Goal: Information Seeking & Learning: Check status

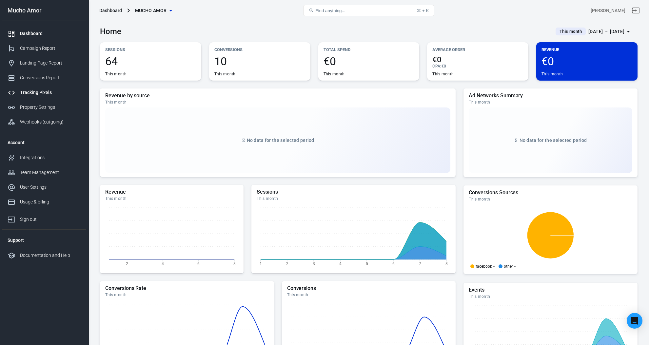
click at [53, 99] on link "Tracking Pixels" at bounding box center [44, 92] width 84 height 15
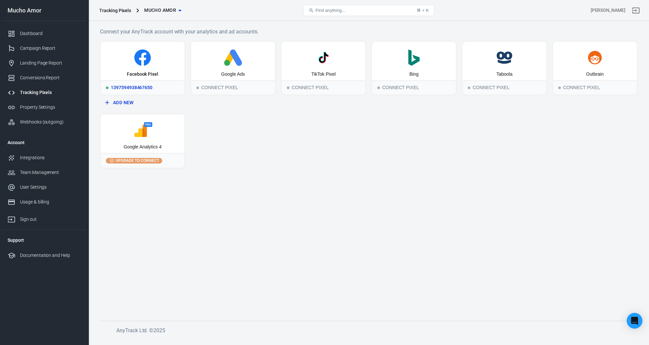
click at [155, 61] on icon at bounding box center [142, 58] width 79 height 16
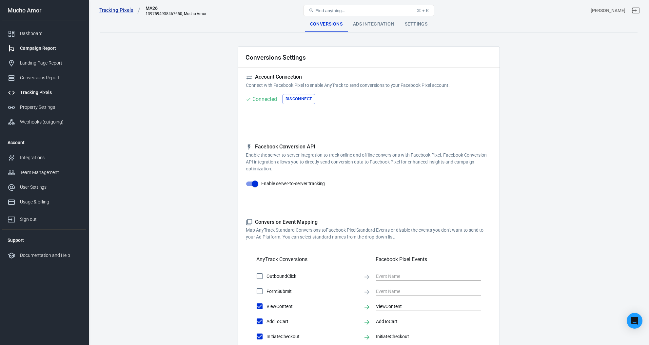
click at [41, 47] on div "Campaign Report" at bounding box center [50, 48] width 61 height 7
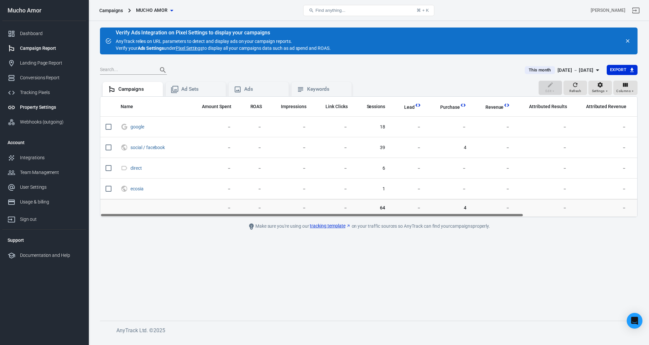
click at [51, 110] on div "Property Settings" at bounding box center [50, 107] width 61 height 7
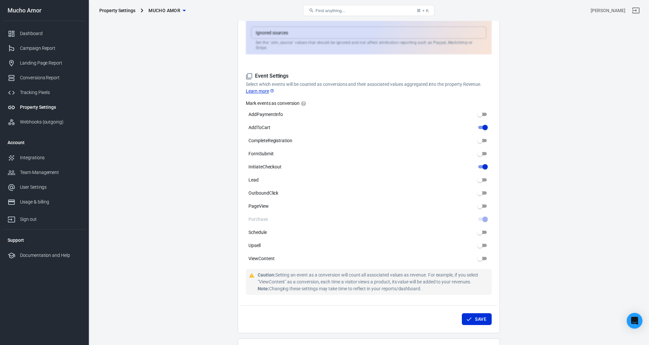
scroll to position [266, 0]
click at [32, 92] on div "Tracking Pixels" at bounding box center [50, 92] width 61 height 7
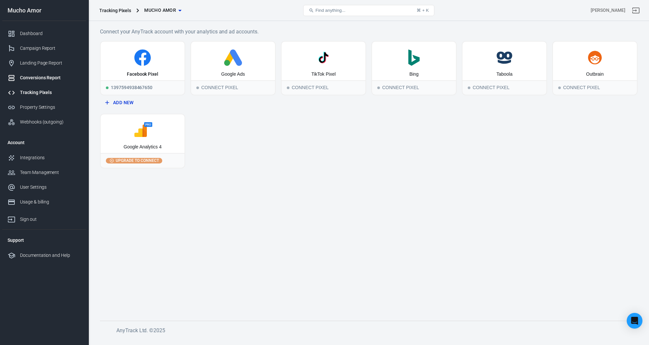
click at [39, 74] on div "Conversions Report" at bounding box center [50, 77] width 61 height 7
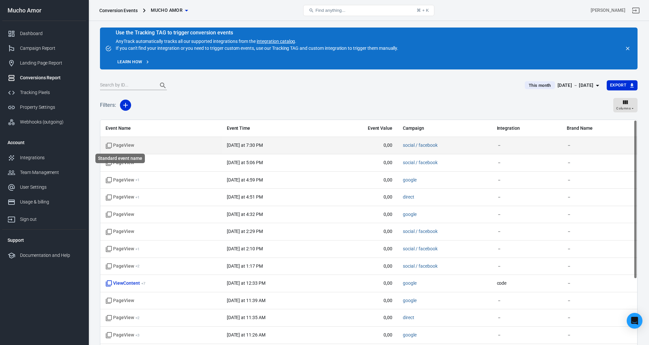
click at [126, 147] on span "PageView" at bounding box center [120, 145] width 29 height 7
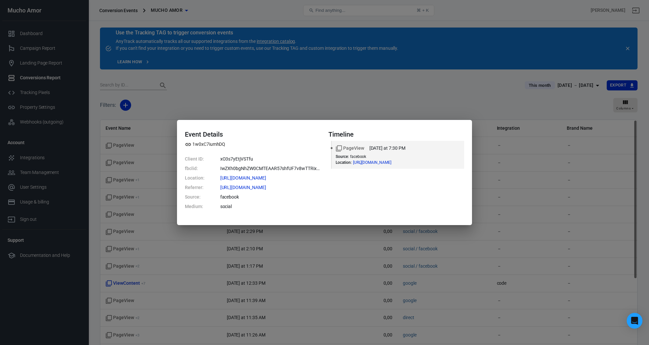
click at [350, 267] on div "Event Details 1w0xC7iumhDQ Client ID: xO3s7yEtjVSTfu fbclid: IwZXh0bgNhZW0CMTEA…" at bounding box center [324, 172] width 649 height 345
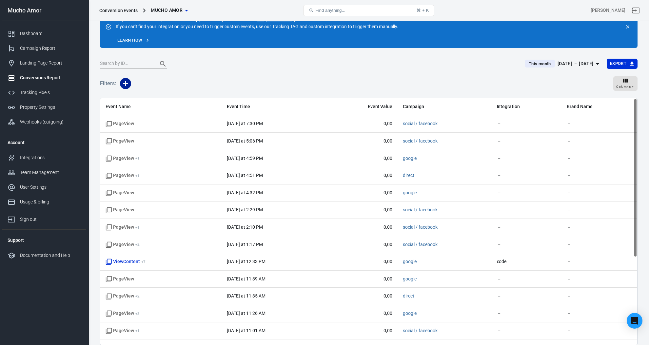
click at [127, 86] on icon "button" at bounding box center [126, 84] width 8 height 8
click at [153, 100] on li "Event Name" at bounding box center [142, 98] width 45 height 12
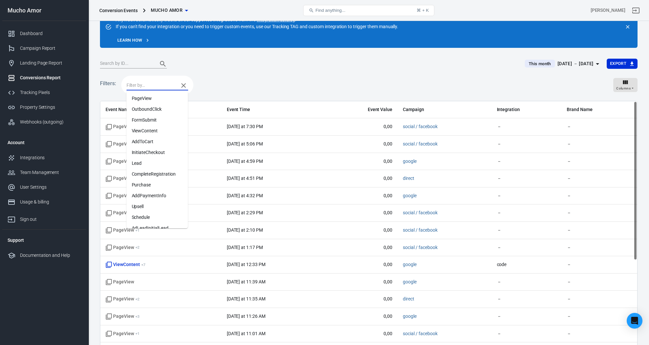
click at [157, 87] on input "text" at bounding box center [151, 85] width 49 height 8
click at [157, 96] on li "PageView" at bounding box center [158, 98] width 62 height 11
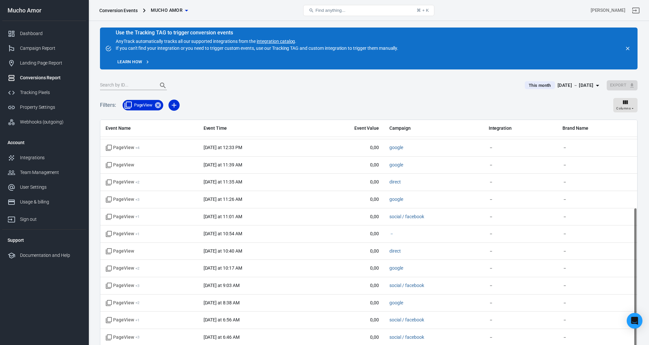
scroll to position [50, 0]
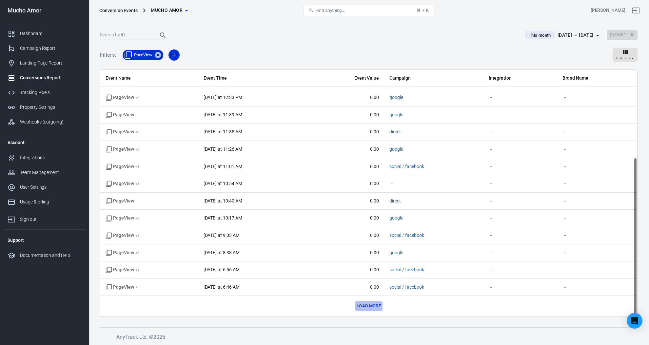
click at [375, 306] on button "Load more" at bounding box center [369, 306] width 28 height 10
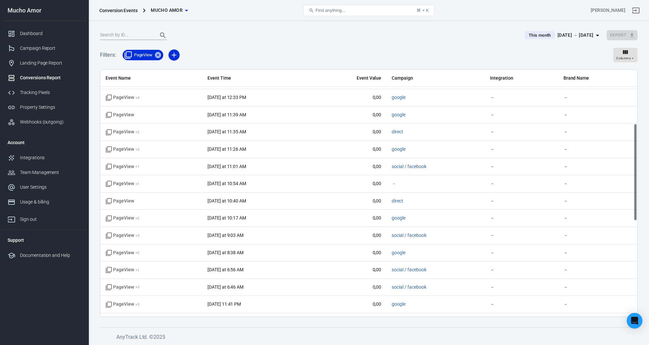
scroll to position [377, 0]
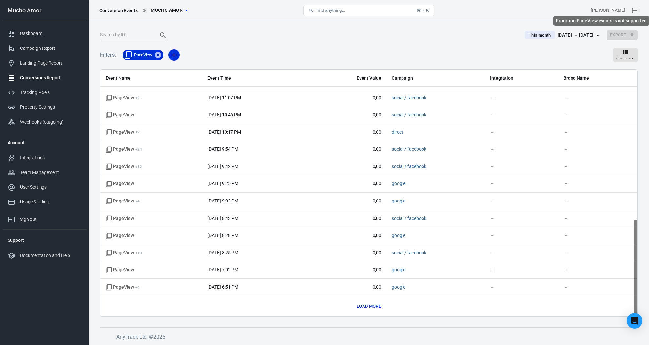
click at [623, 35] on span "Export" at bounding box center [622, 35] width 31 height 10
click at [371, 305] on button "Load more" at bounding box center [369, 307] width 28 height 10
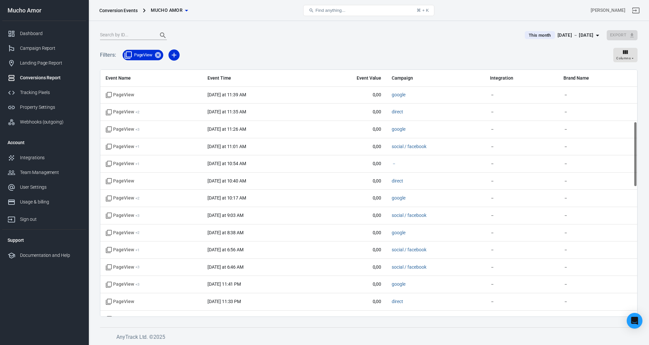
scroll to position [0, 0]
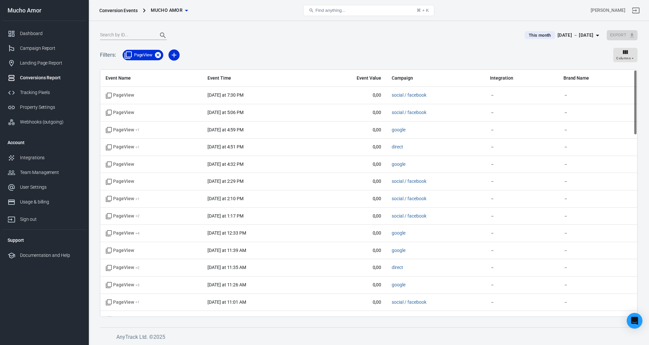
click at [159, 54] on icon at bounding box center [157, 54] width 7 height 7
